Goal: Obtain resource: Download file/media

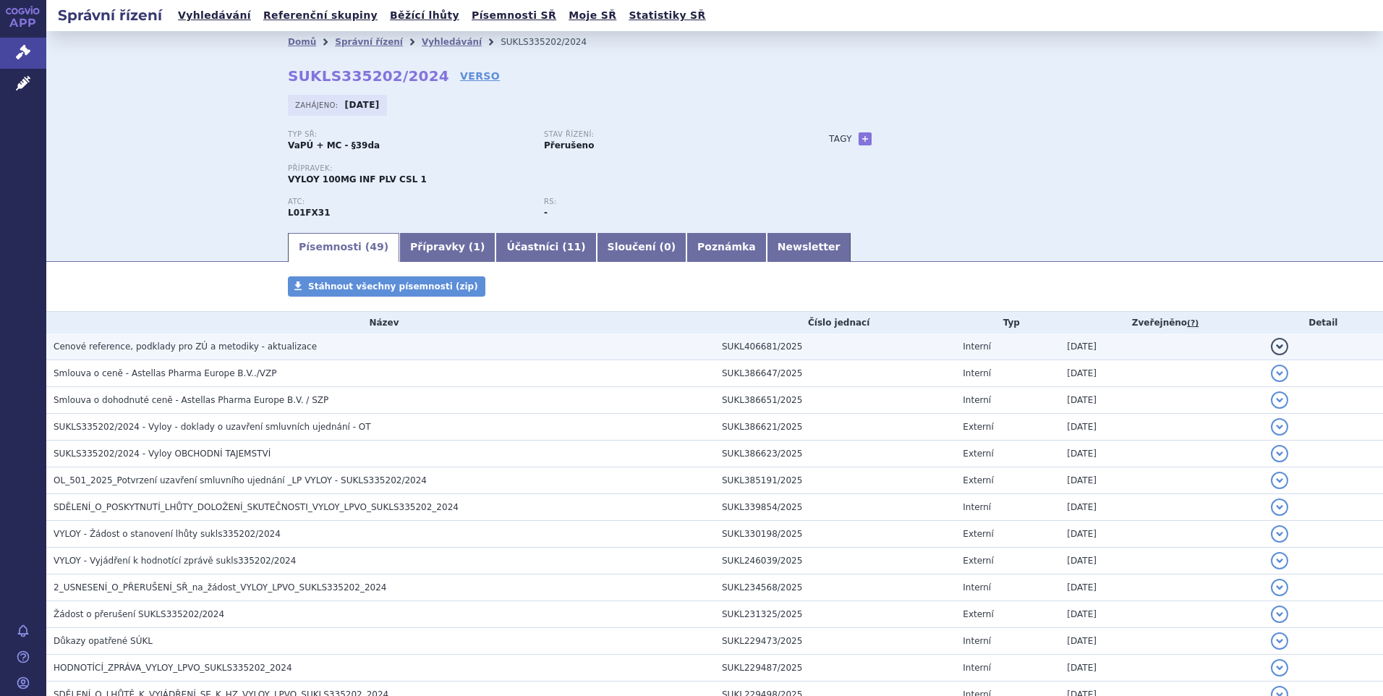
click at [146, 345] on span "Cenové reference, podklady pro ZÚ a metodiky - aktualizace" at bounding box center [185, 346] width 263 height 10
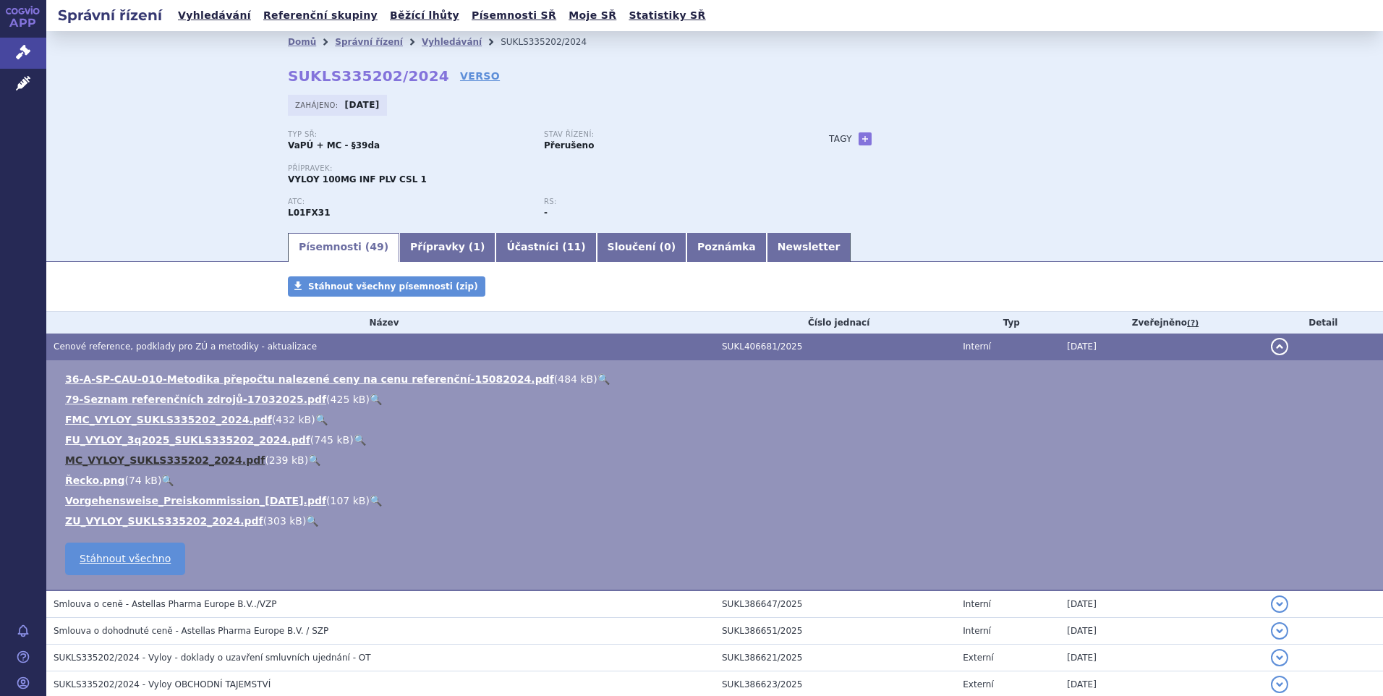
click at [150, 458] on link "MC_VYLOY_SUKLS335202_2024.pdf" at bounding box center [165, 460] width 200 height 12
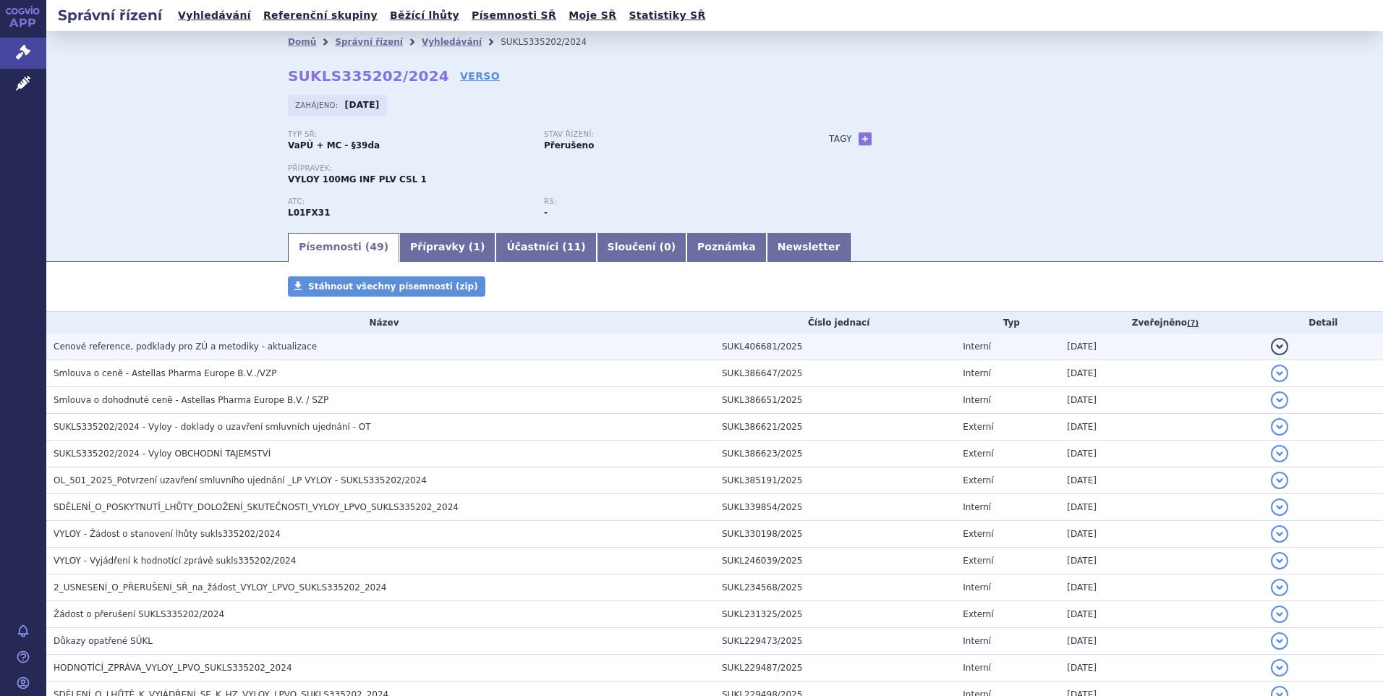
click at [116, 346] on span "Cenové reference, podklady pro ZÚ a metodiky - aktualizace" at bounding box center [185, 346] width 263 height 10
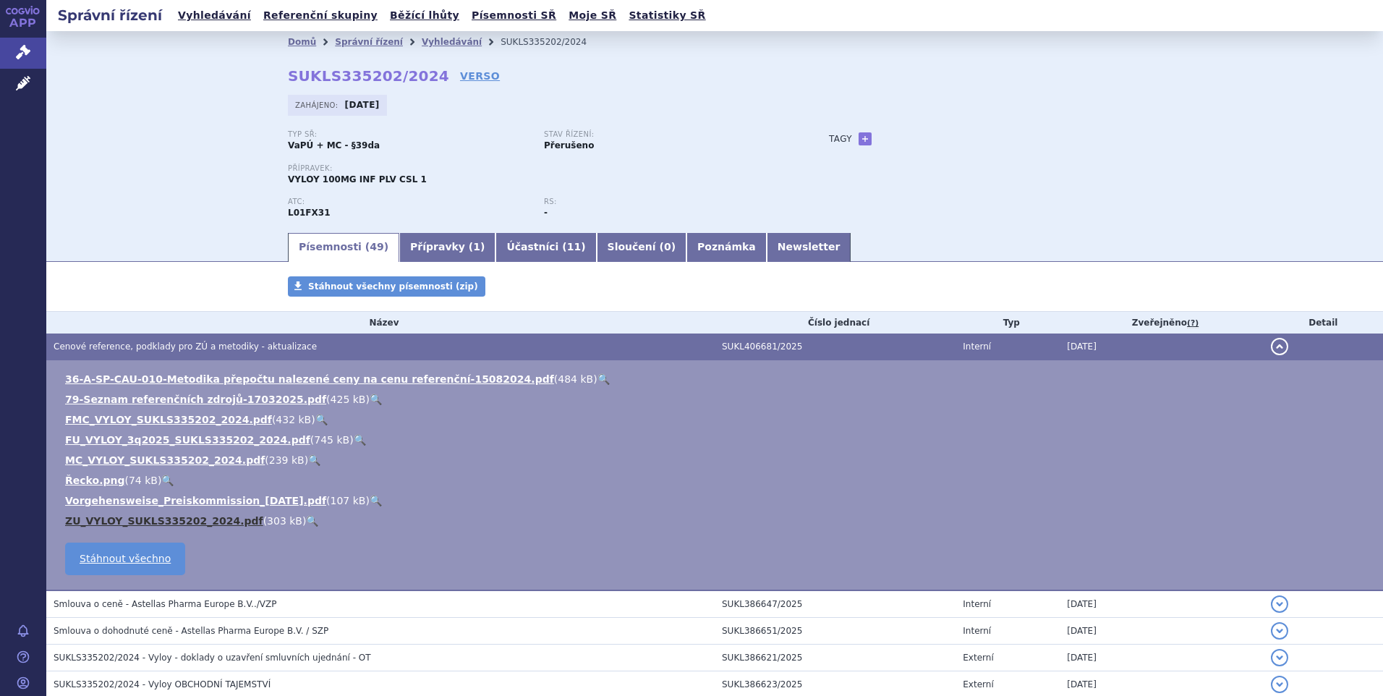
click at [140, 521] on link "ZU_VYLOY_SUKLS335202_2024.pdf" at bounding box center [164, 521] width 198 height 12
click at [140, 418] on link "FMC_VYLOY_SUKLS335202_2024.pdf" at bounding box center [168, 420] width 207 height 12
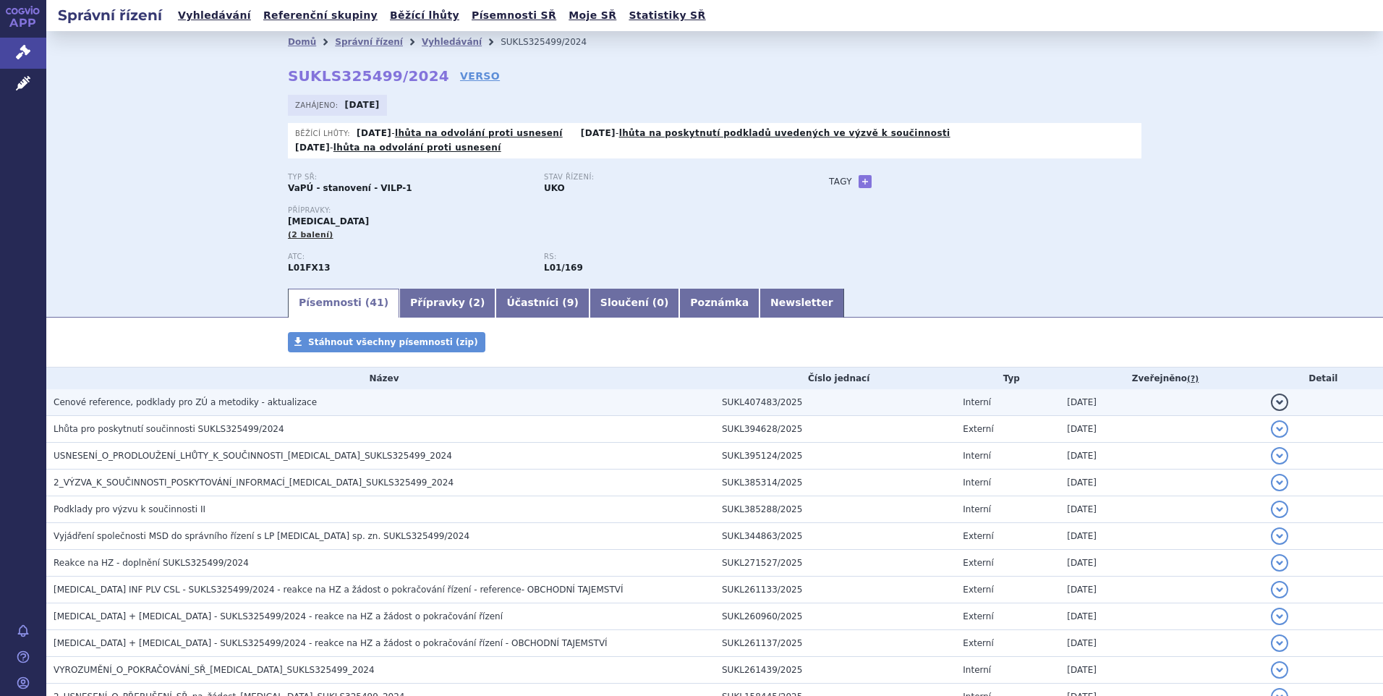
click at [161, 397] on span "Cenové reference, podklady pro ZÚ a metodiky - aktualizace" at bounding box center [185, 402] width 263 height 10
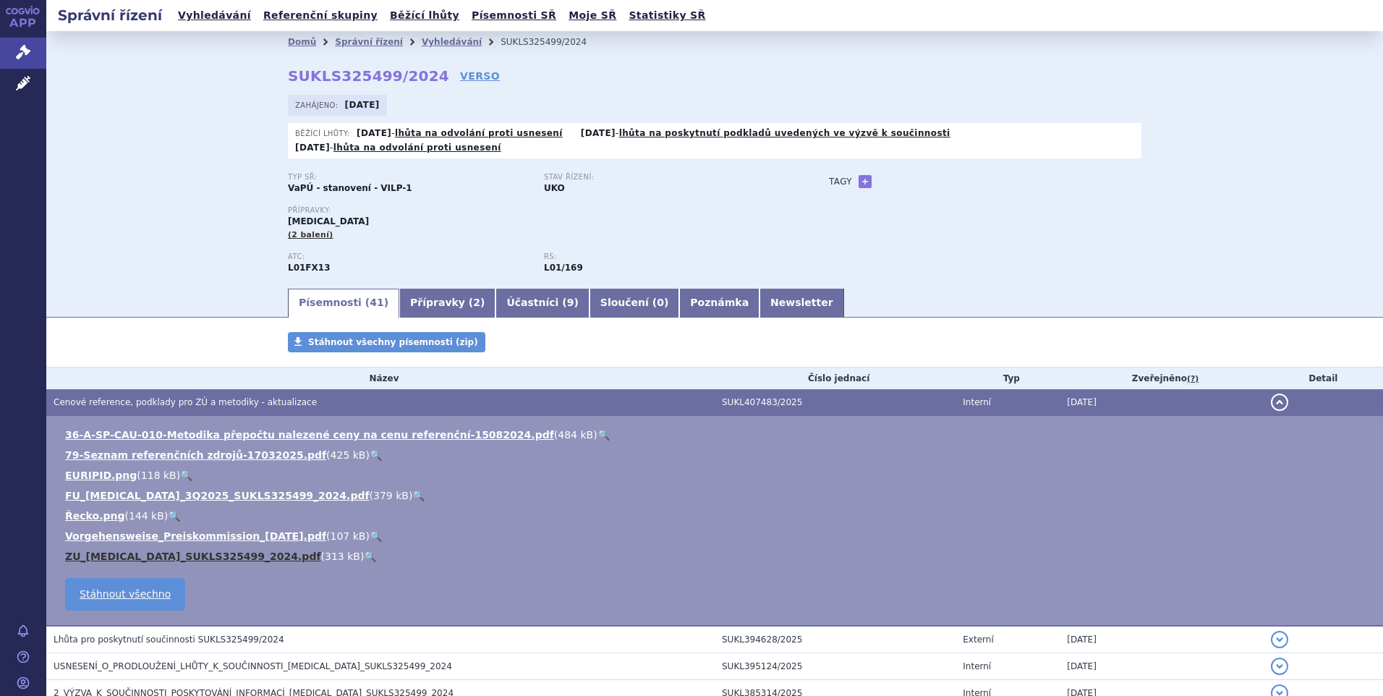
click at [116, 550] on link "ZU_PADCEV_SUKLS325499_2024.pdf" at bounding box center [193, 556] width 256 height 12
